Goal: Navigation & Orientation: Find specific page/section

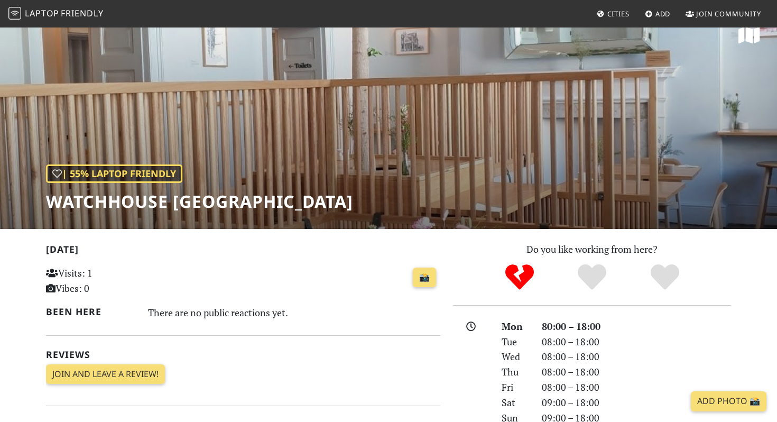
scroll to position [22, 0]
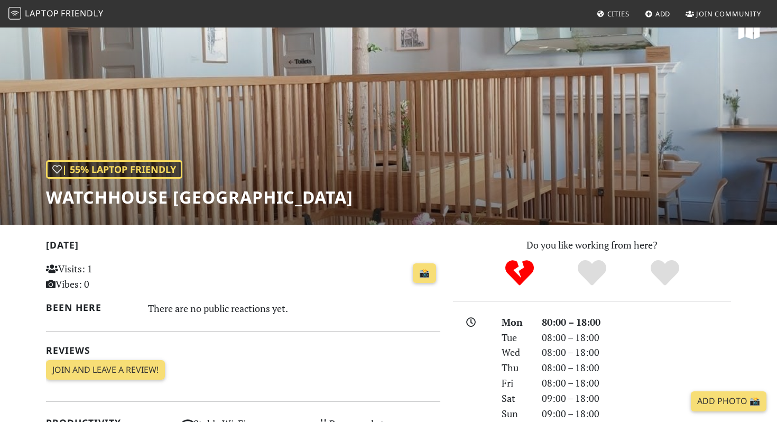
click at [46, 17] on span "Laptop" at bounding box center [42, 13] width 34 height 12
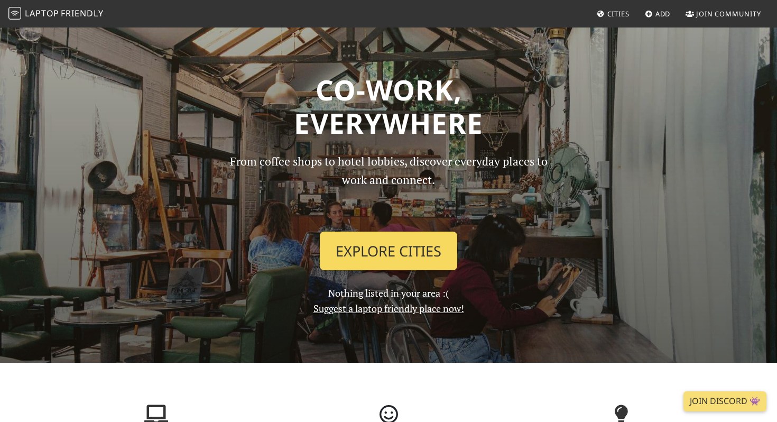
click at [351, 246] on link "Explore Cities" at bounding box center [388, 250] width 137 height 39
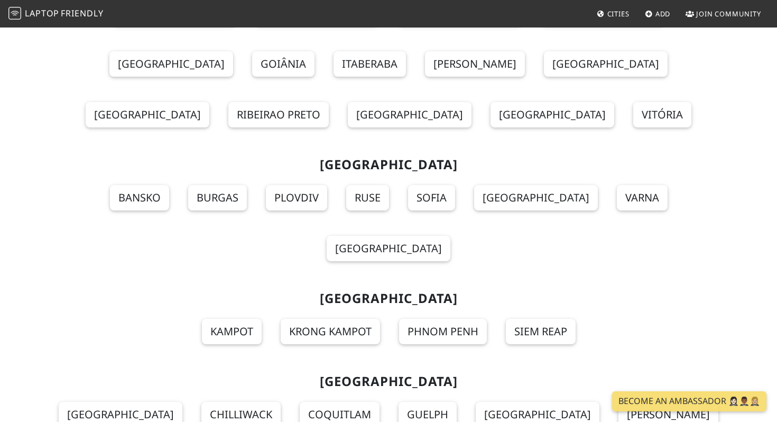
scroll to position [11592, 0]
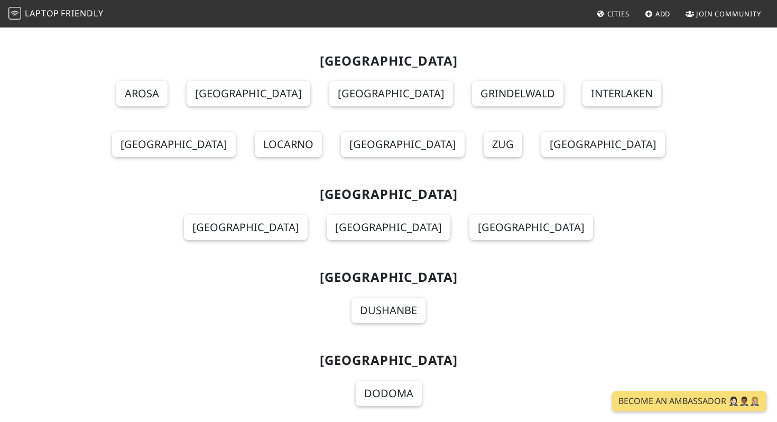
scroll to position [11441, 0]
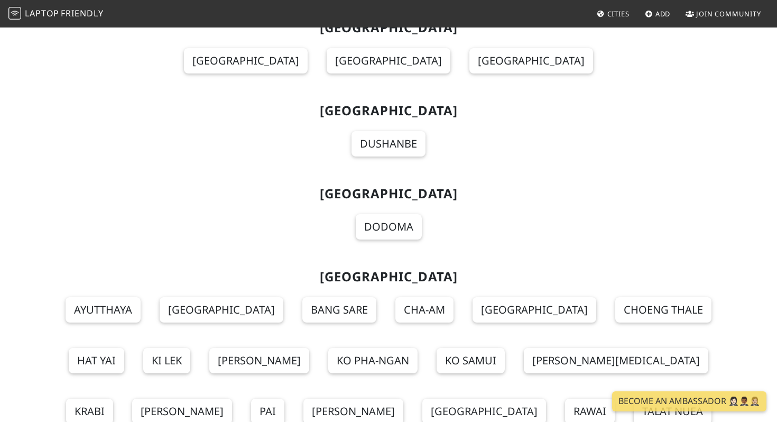
scroll to position [11539, 0]
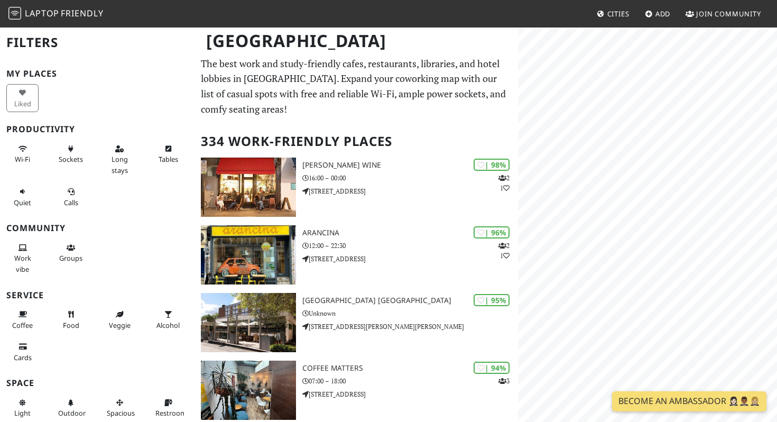
scroll to position [23, 0]
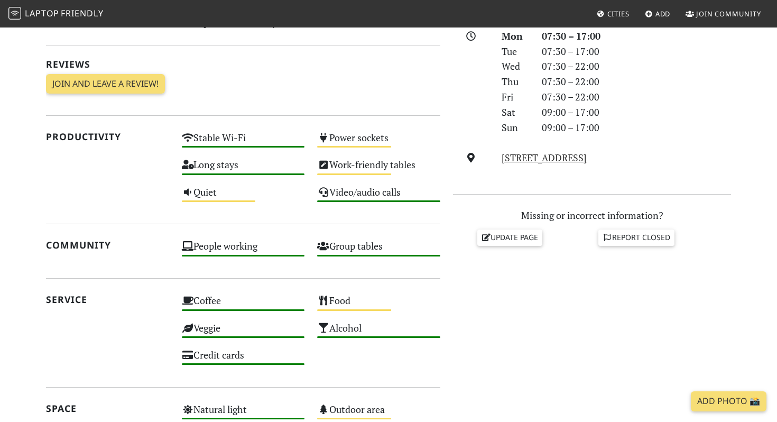
scroll to position [484, 0]
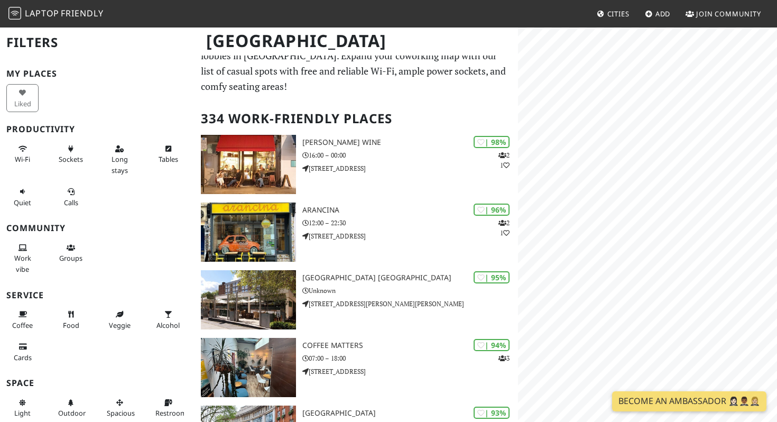
scroll to position [23, 0]
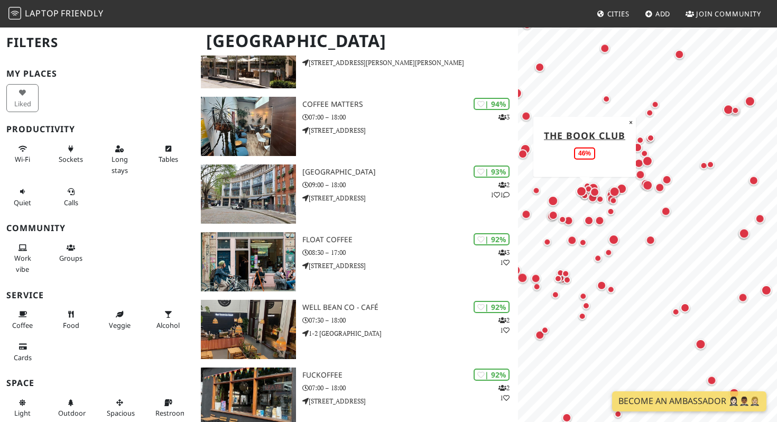
drag, startPoint x: 715, startPoint y: 193, endPoint x: 586, endPoint y: 201, distance: 129.7
click at [586, 201] on div "Map marker" at bounding box center [592, 197] width 14 height 14
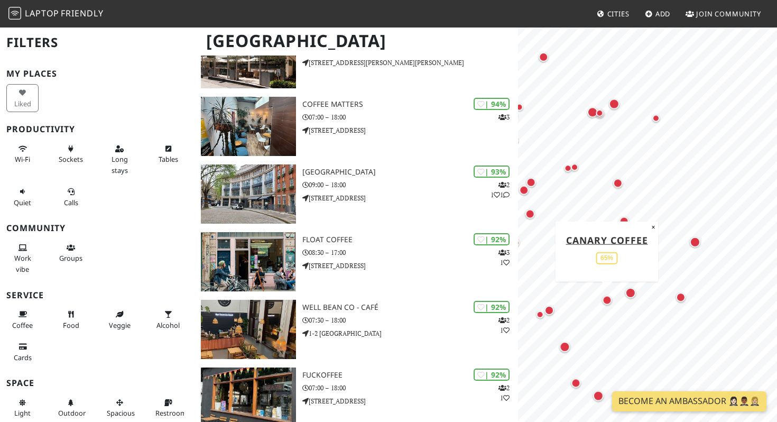
drag, startPoint x: 749, startPoint y: 297, endPoint x: 613, endPoint y: 300, distance: 135.8
click at [613, 300] on div "Map marker" at bounding box center [607, 300] width 14 height 14
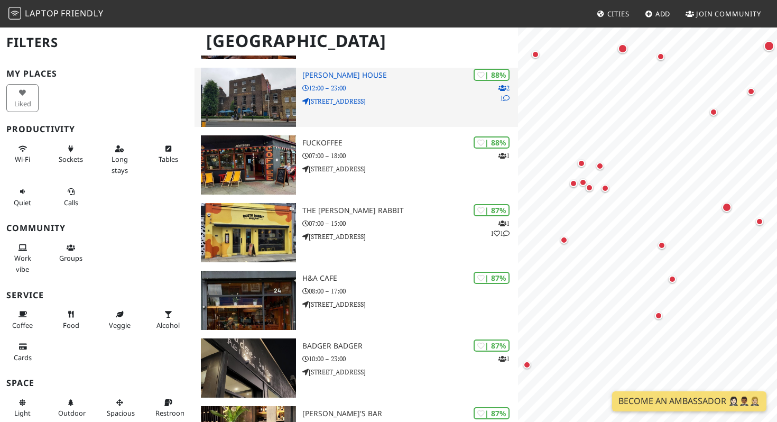
scroll to position [1270, 0]
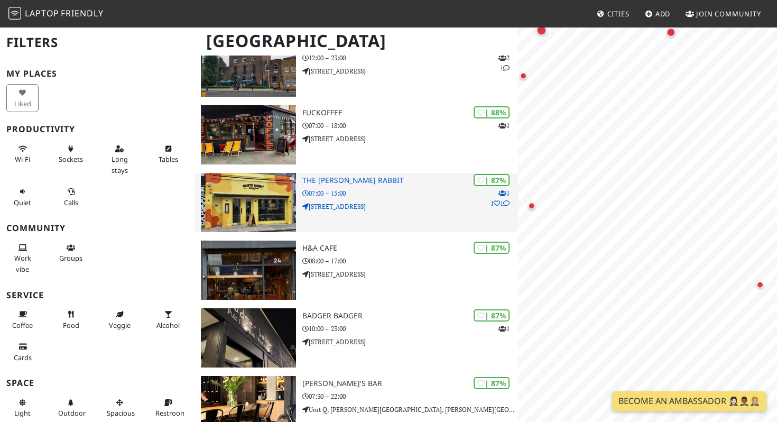
drag, startPoint x: 655, startPoint y: 241, endPoint x: 427, endPoint y: 226, distance: 228.3
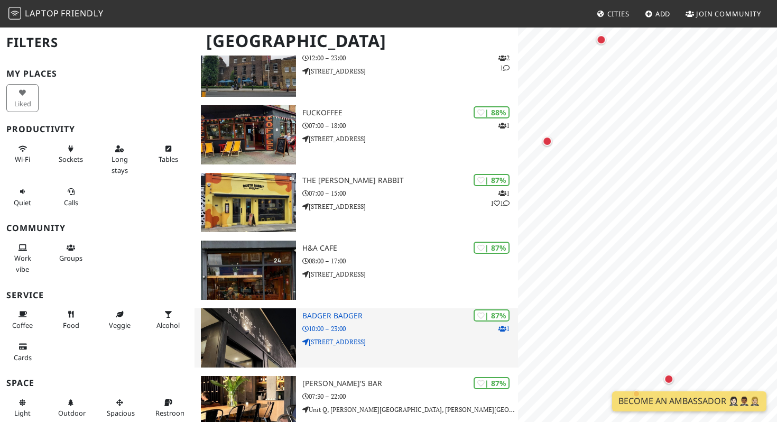
scroll to position [0, 0]
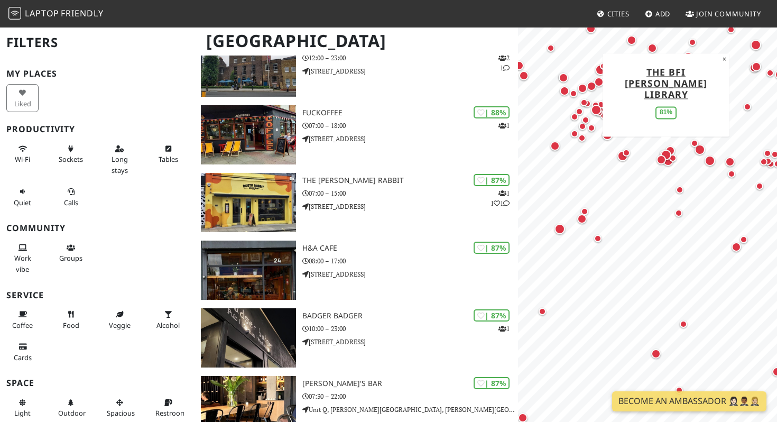
click at [670, 153] on div "Map marker" at bounding box center [665, 155] width 11 height 11
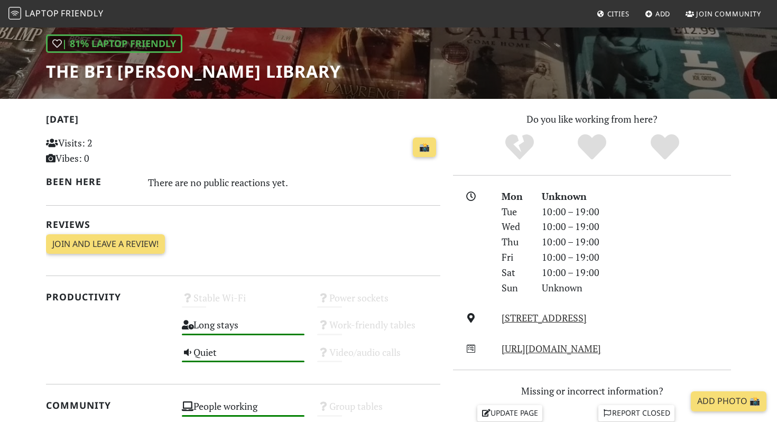
scroll to position [169, 0]
